Goal: Navigation & Orientation: Find specific page/section

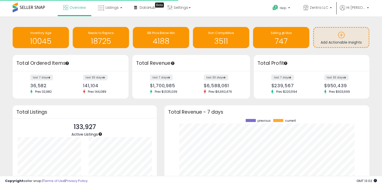
scroll to position [70, 195]
click at [113, 6] on span "Listings" at bounding box center [112, 7] width 13 height 5
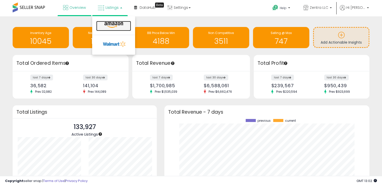
click at [112, 25] on icon at bounding box center [114, 25] width 22 height 7
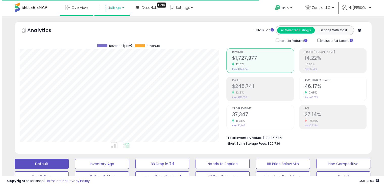
scroll to position [103, 207]
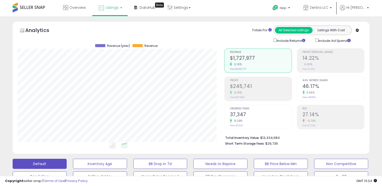
click at [316, 63] on div "0.00%" at bounding box center [334, 64] width 62 height 5
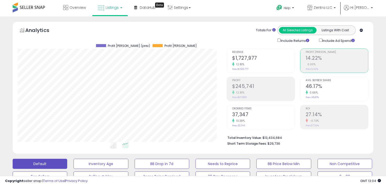
scroll to position [252603, 252500]
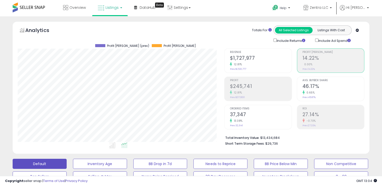
click at [309, 86] on h2 "46.17%" at bounding box center [334, 87] width 62 height 7
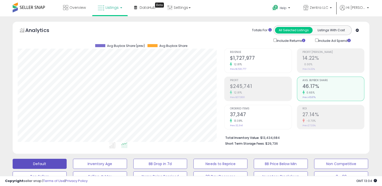
click at [245, 59] on h2 "$1,727,977" at bounding box center [261, 58] width 62 height 7
